Goal: Task Accomplishment & Management: Use online tool/utility

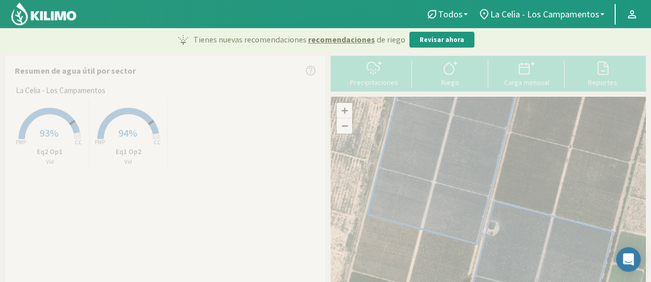
click at [69, 14] on img at bounding box center [43, 14] width 67 height 25
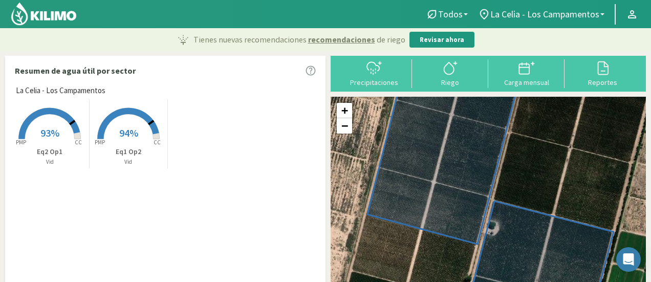
click at [50, 19] on img at bounding box center [43, 14] width 67 height 25
click at [516, 80] on div "Carga mensual" at bounding box center [526, 82] width 70 height 7
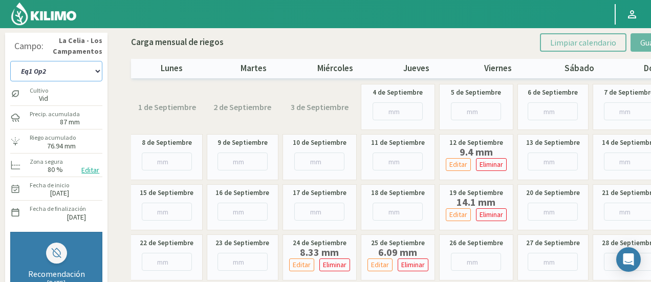
click at [72, 73] on select "Eq1 Op2 Eq2 Op1" at bounding box center [56, 71] width 92 height 20
click at [10, 61] on select "Eq1 Op2 Eq2 Op1" at bounding box center [56, 71] width 92 height 20
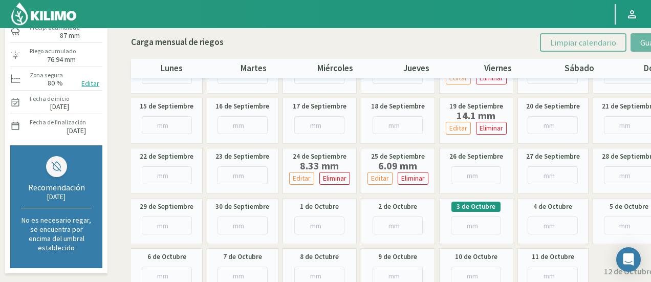
scroll to position [102, 0]
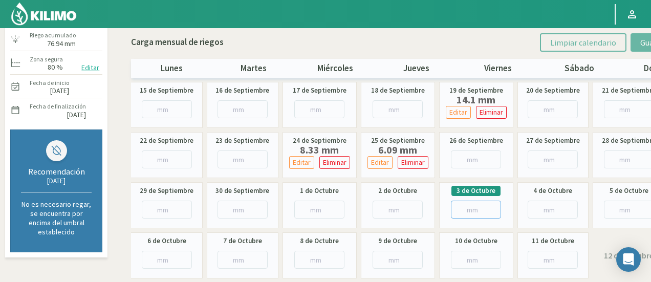
click at [457, 206] on input "number" at bounding box center [476, 210] width 50 height 18
paste input "9.67"
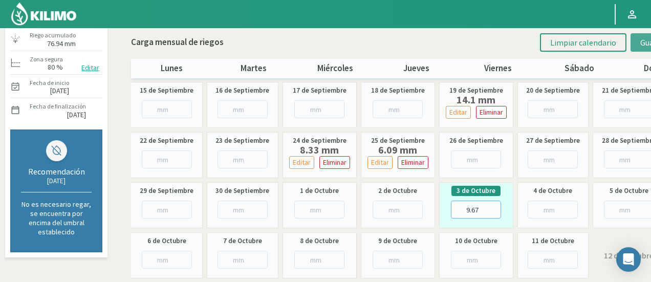
type input "9.67"
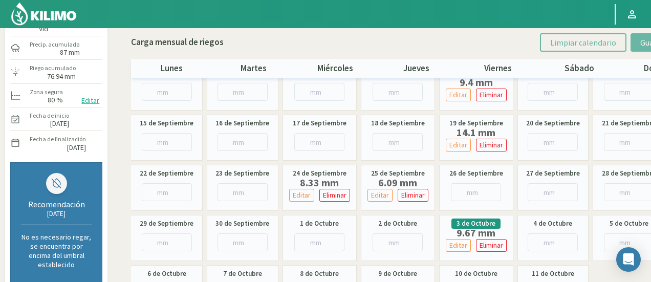
scroll to position [0, 0]
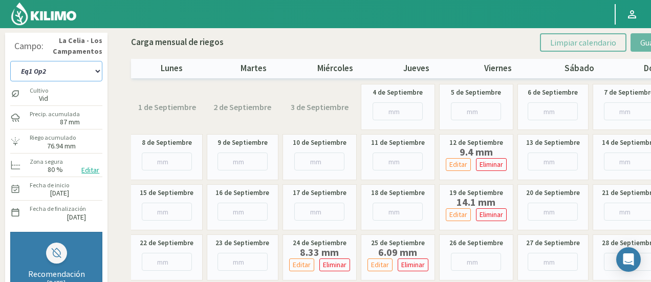
click at [90, 68] on select "Eq1 Op2 Eq2 Op1" at bounding box center [56, 71] width 92 height 20
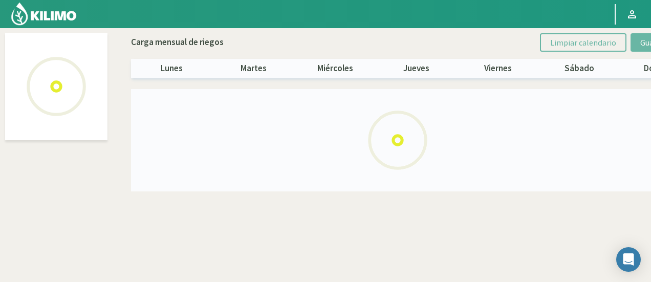
select select "1: Object"
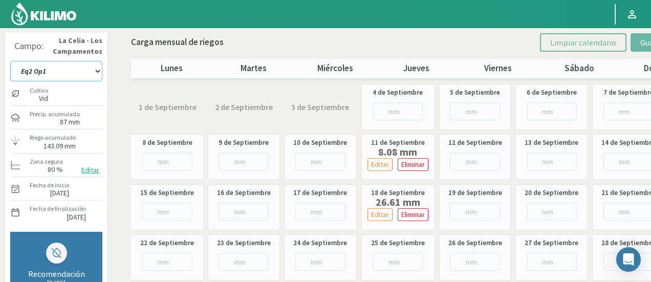
click at [80, 63] on select "Eq1 Op2 Eq2 Op1" at bounding box center [56, 71] width 92 height 20
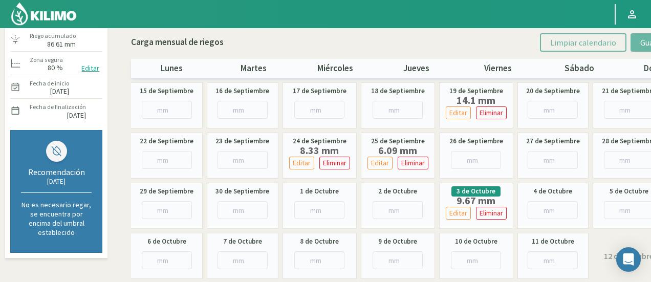
scroll to position [102, 0]
click at [57, 9] on img at bounding box center [43, 14] width 67 height 25
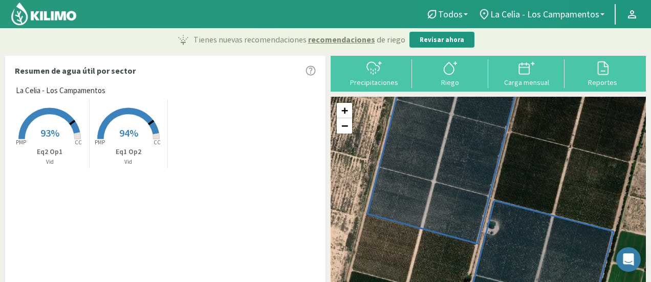
click at [52, 12] on img at bounding box center [43, 14] width 67 height 25
click at [44, 12] on img at bounding box center [43, 14] width 67 height 25
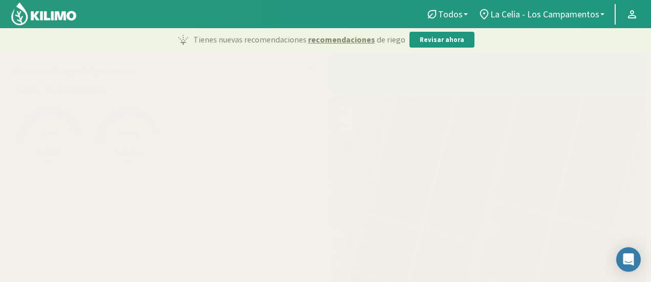
click at [36, 8] on img at bounding box center [43, 14] width 67 height 25
